Goal: Task Accomplishment & Management: Manage account settings

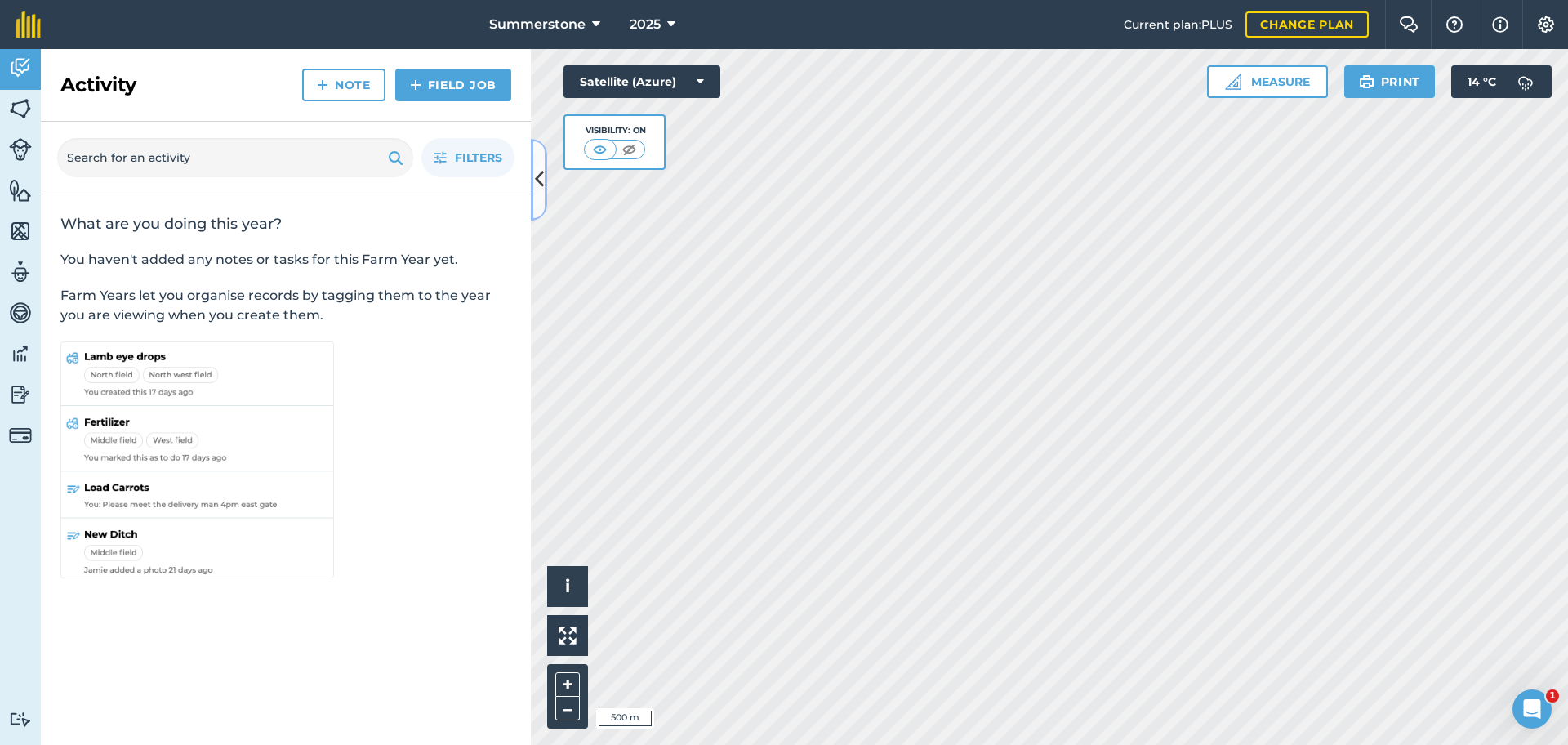
click at [542, 179] on icon at bounding box center [539, 179] width 9 height 29
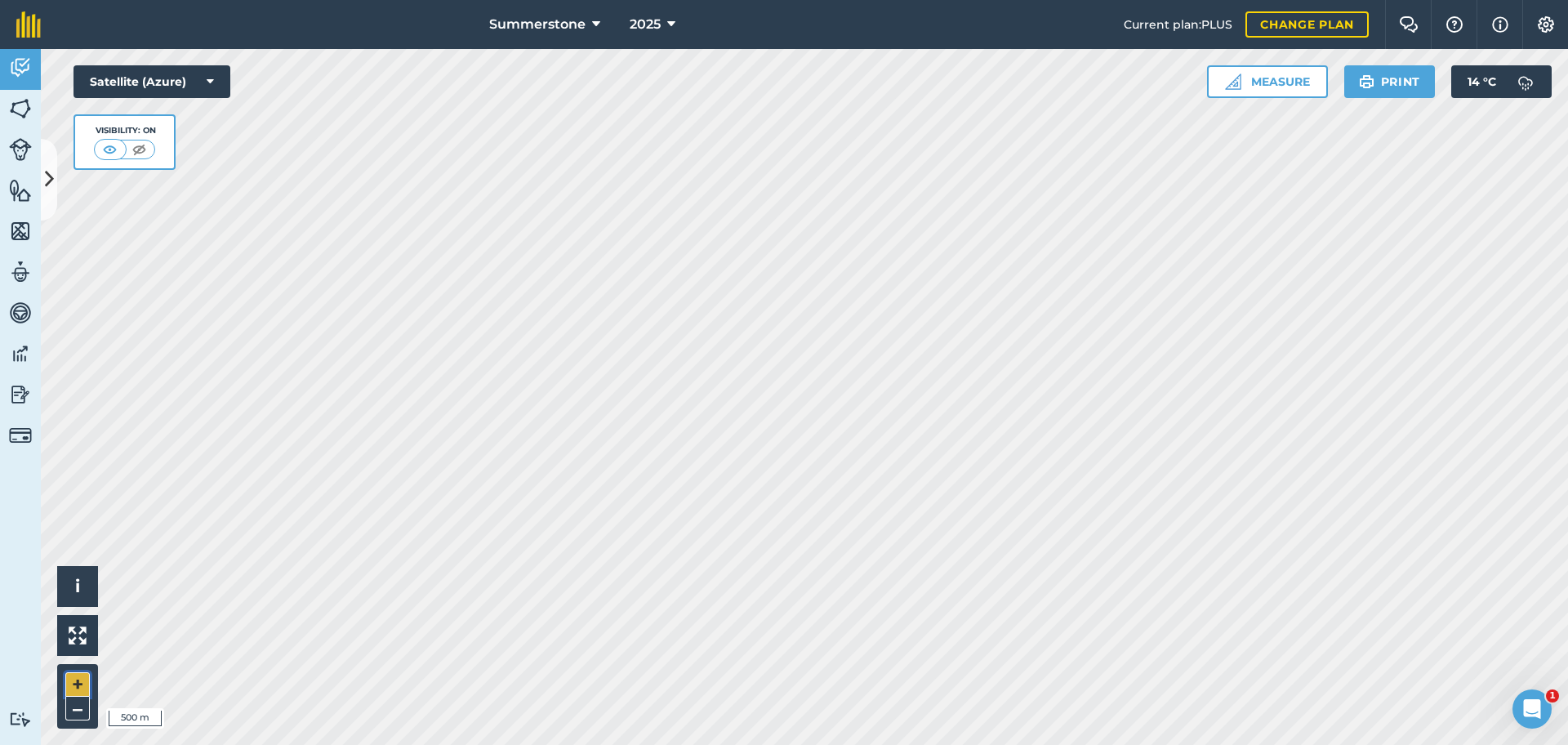
click at [70, 683] on button "+" at bounding box center [78, 684] width 25 height 25
click at [49, 165] on icon at bounding box center [49, 179] width 9 height 29
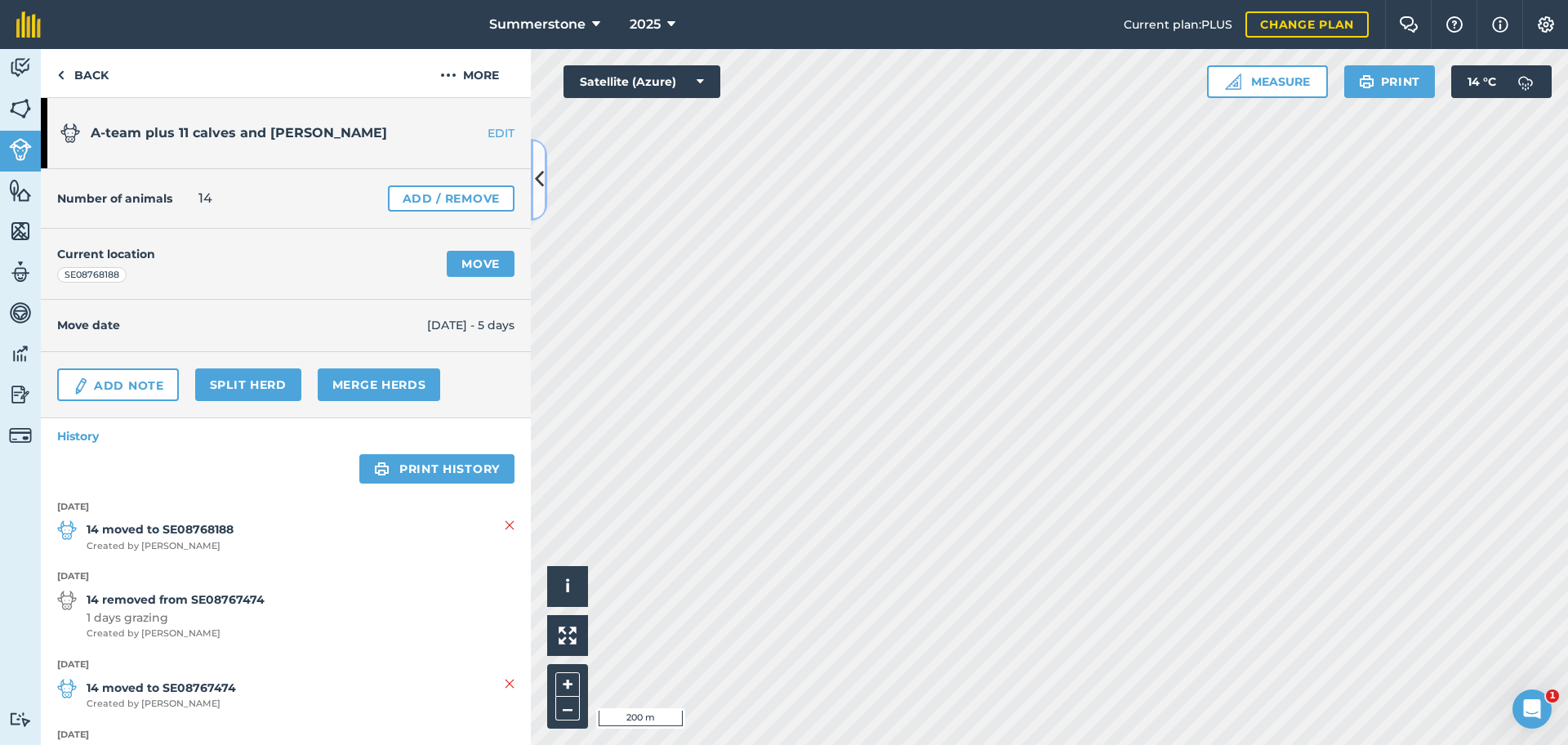
click at [538, 180] on icon at bounding box center [539, 179] width 9 height 29
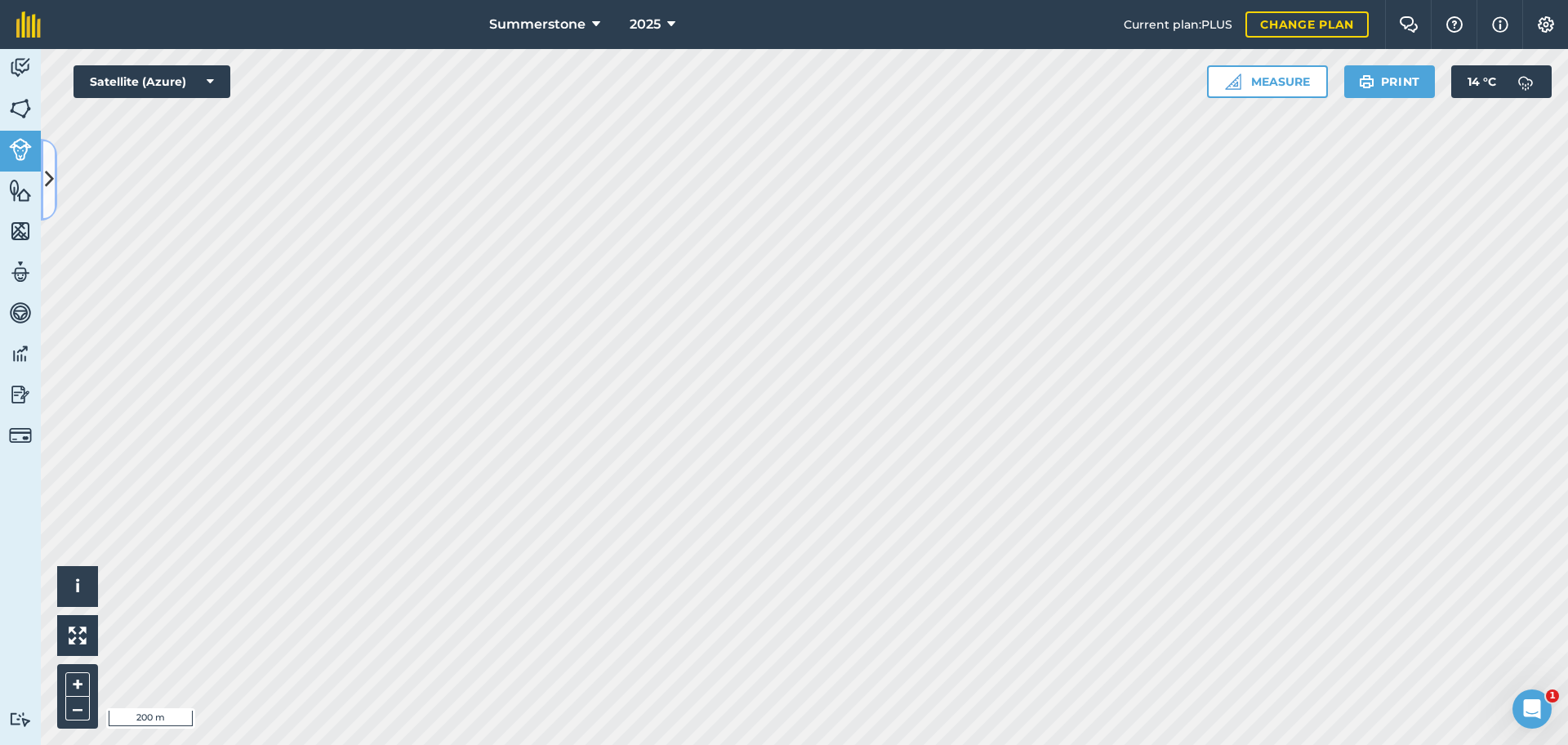
click at [52, 172] on icon at bounding box center [49, 179] width 9 height 29
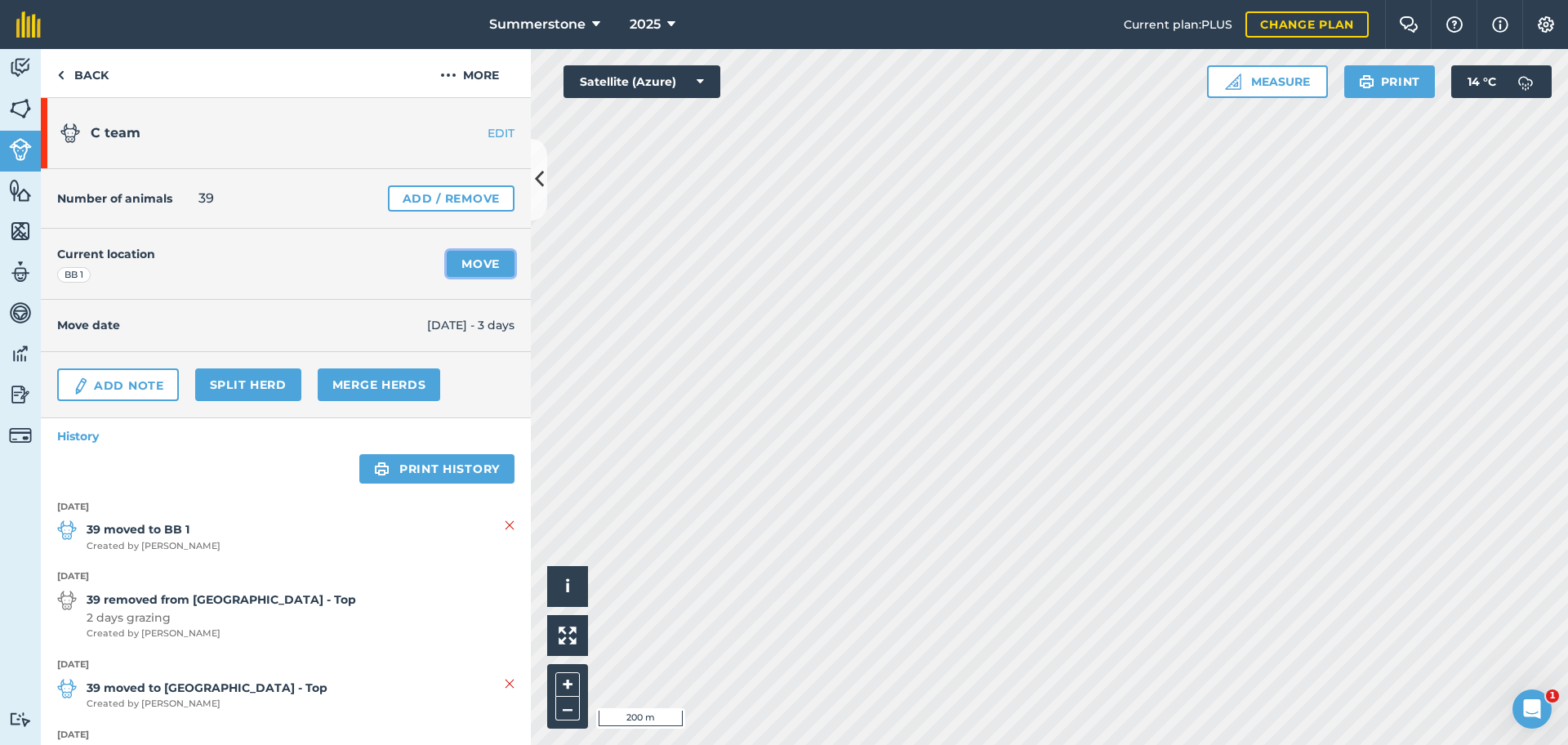
click at [477, 268] on link "Move" at bounding box center [481, 264] width 68 height 26
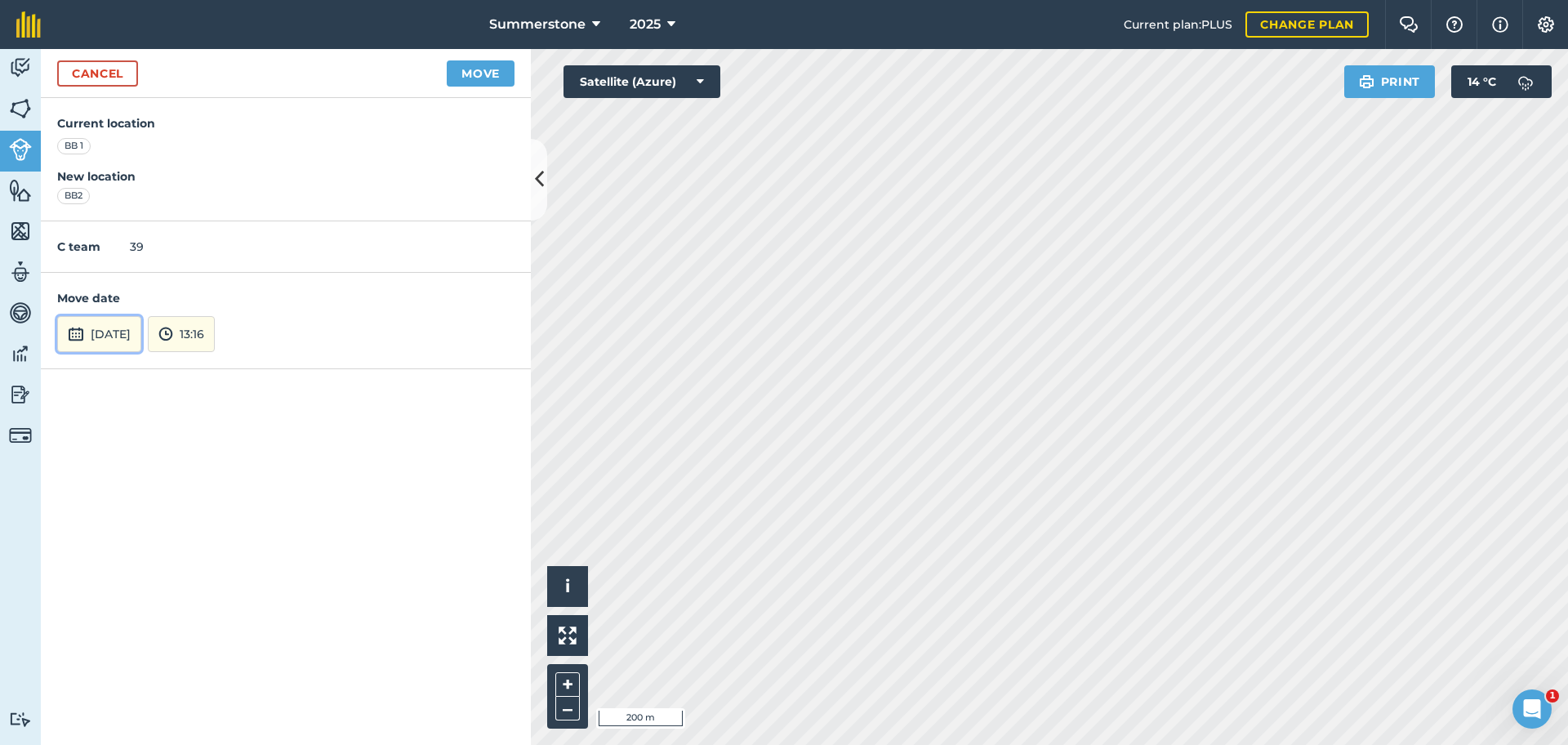
click at [90, 344] on button "[DATE]" at bounding box center [99, 334] width 85 height 36
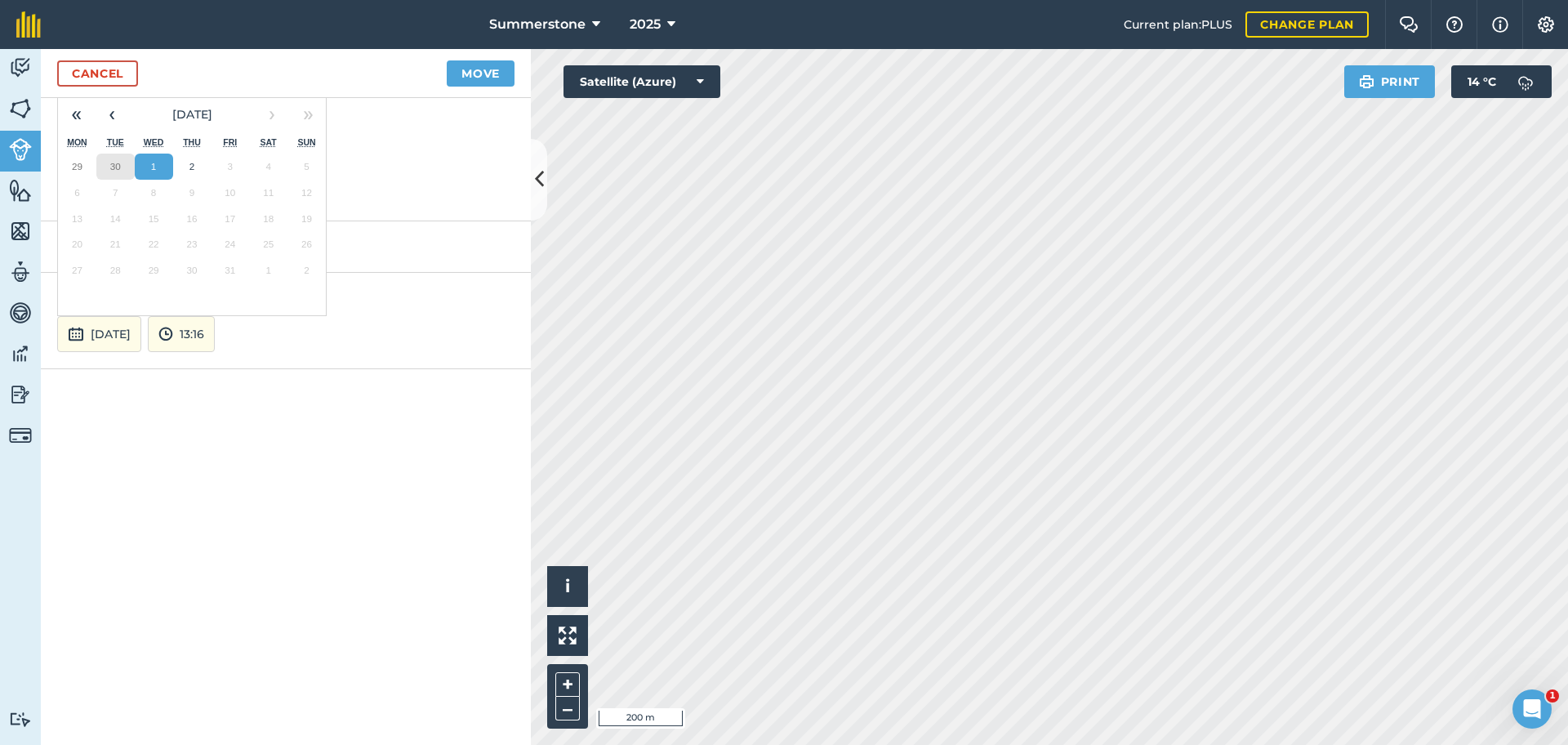
click at [117, 165] on abbr "30" at bounding box center [115, 166] width 11 height 11
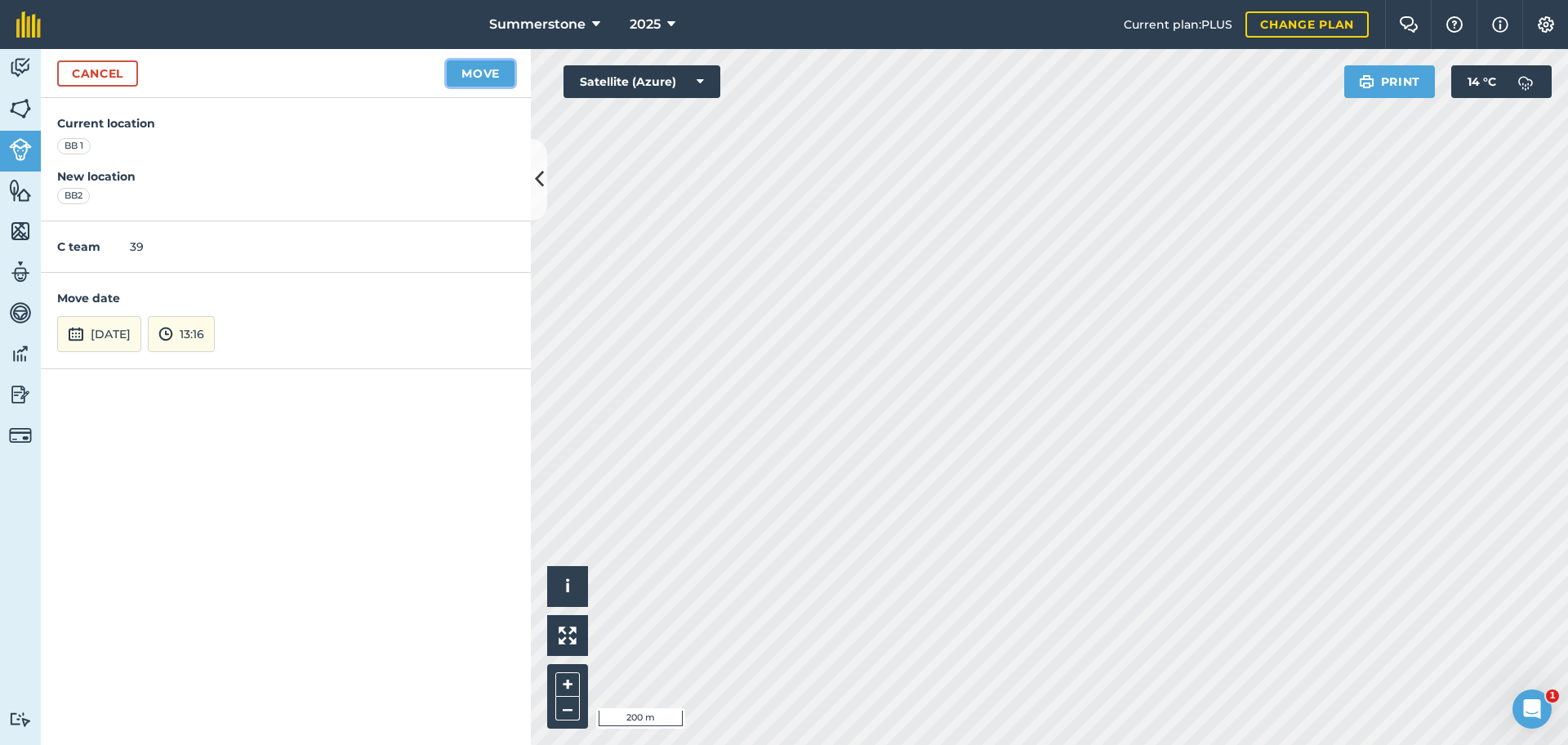
click at [482, 75] on button "Move" at bounding box center [481, 74] width 68 height 26
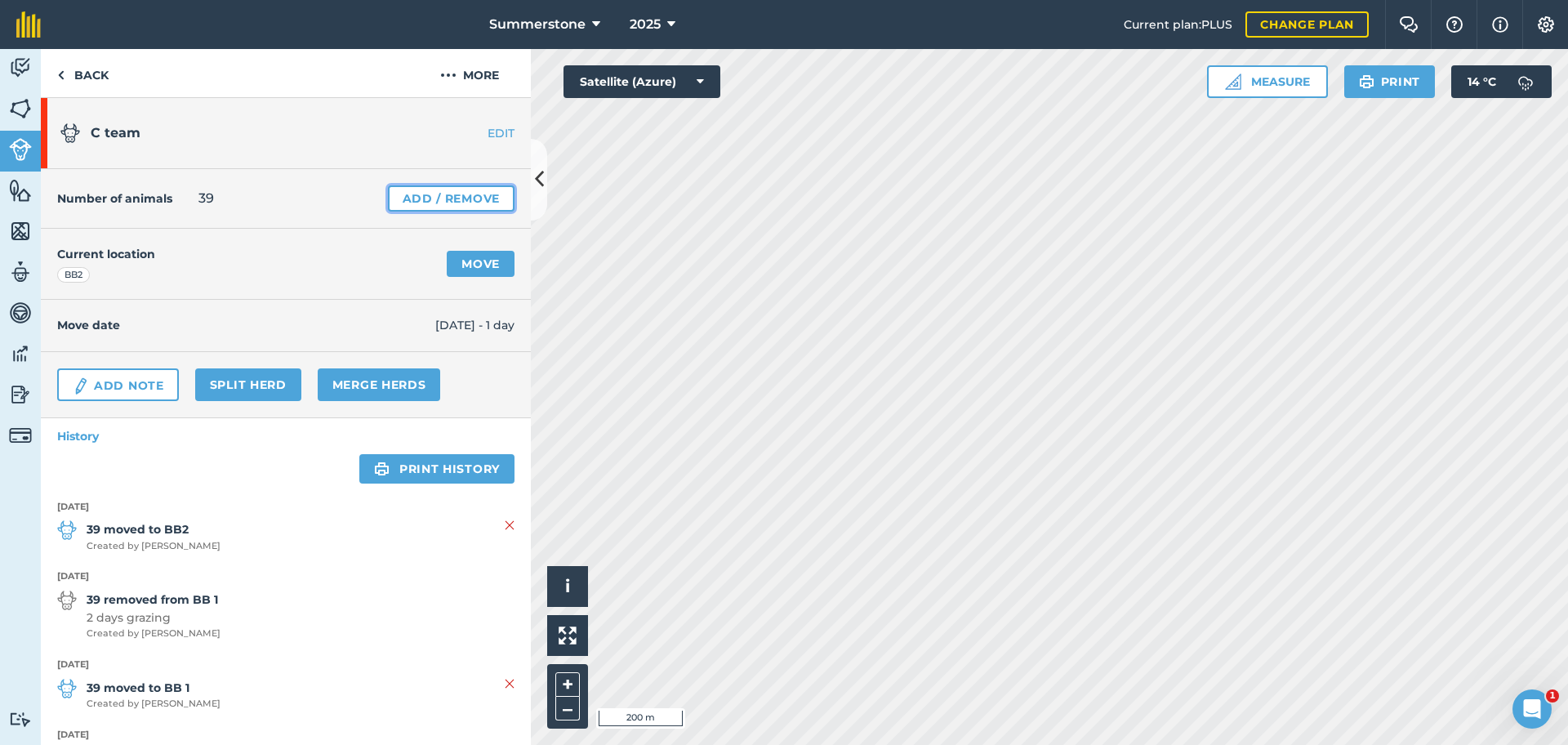
click at [463, 198] on link "Add / Remove" at bounding box center [451, 199] width 126 height 26
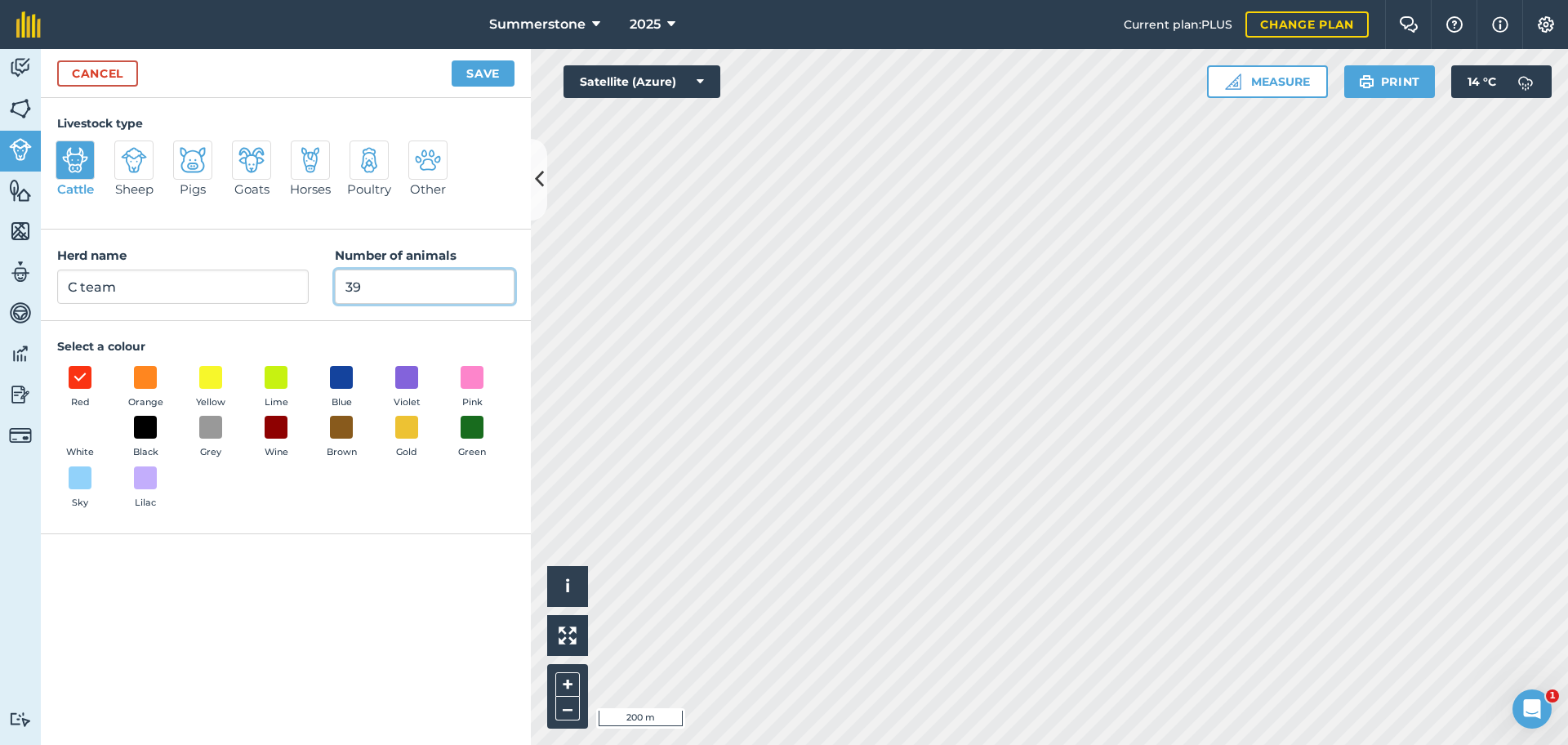
click at [399, 289] on input "39" at bounding box center [424, 287] width 180 height 34
type input "3"
type input "14"
click at [481, 67] on button "Save" at bounding box center [483, 74] width 63 height 26
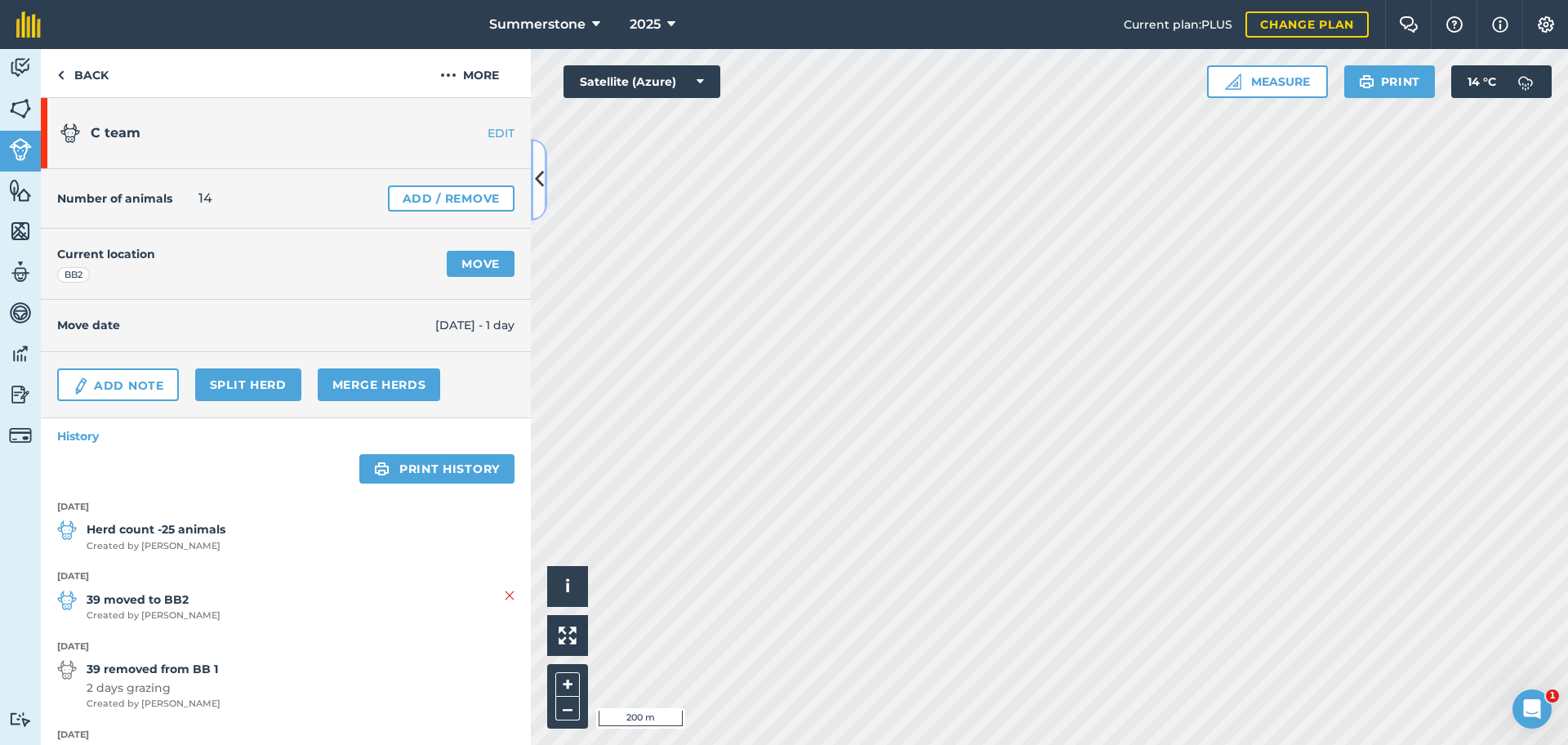
click at [540, 170] on icon at bounding box center [539, 179] width 9 height 29
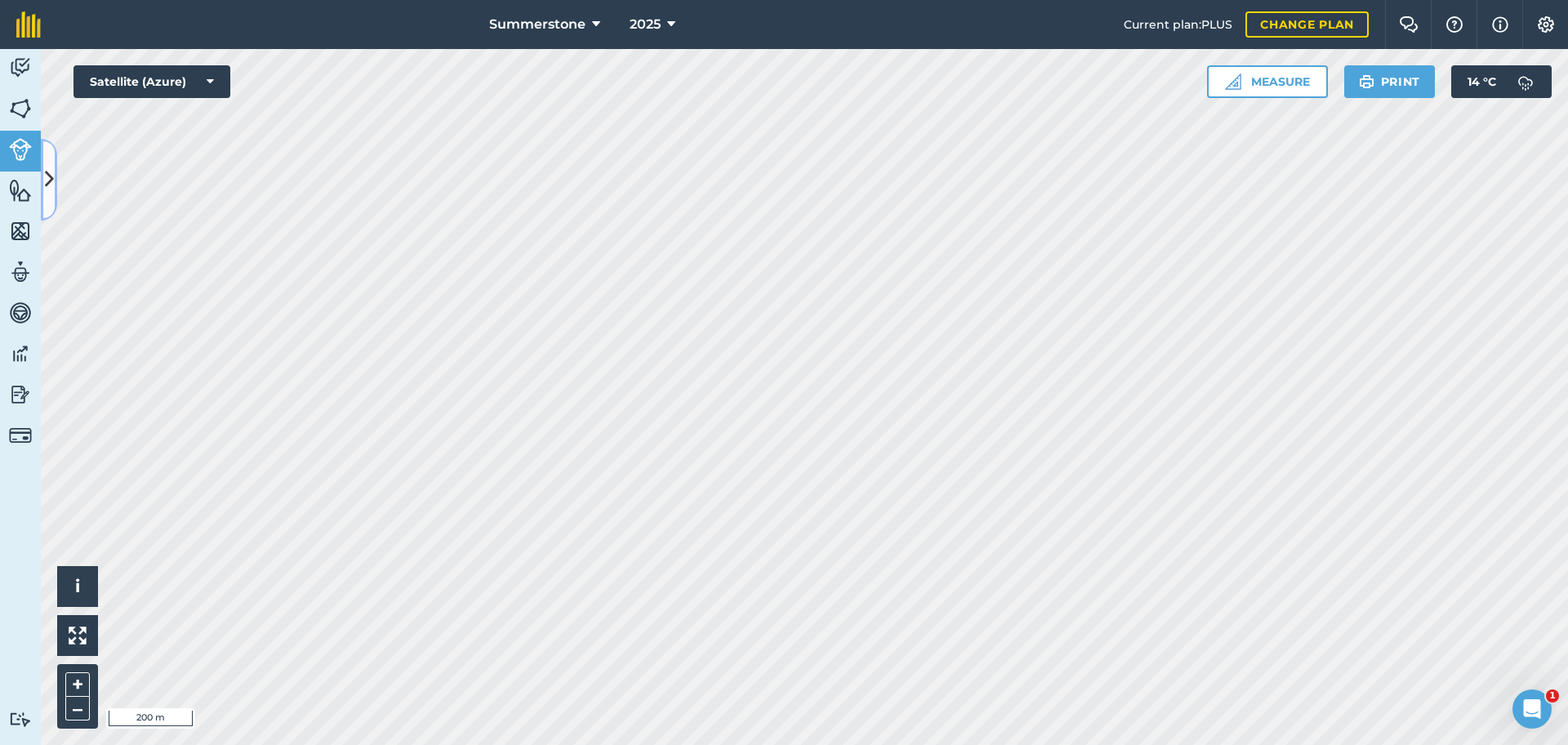
click at [49, 154] on button at bounding box center [49, 180] width 16 height 82
